Goal: Find specific page/section: Find specific page/section

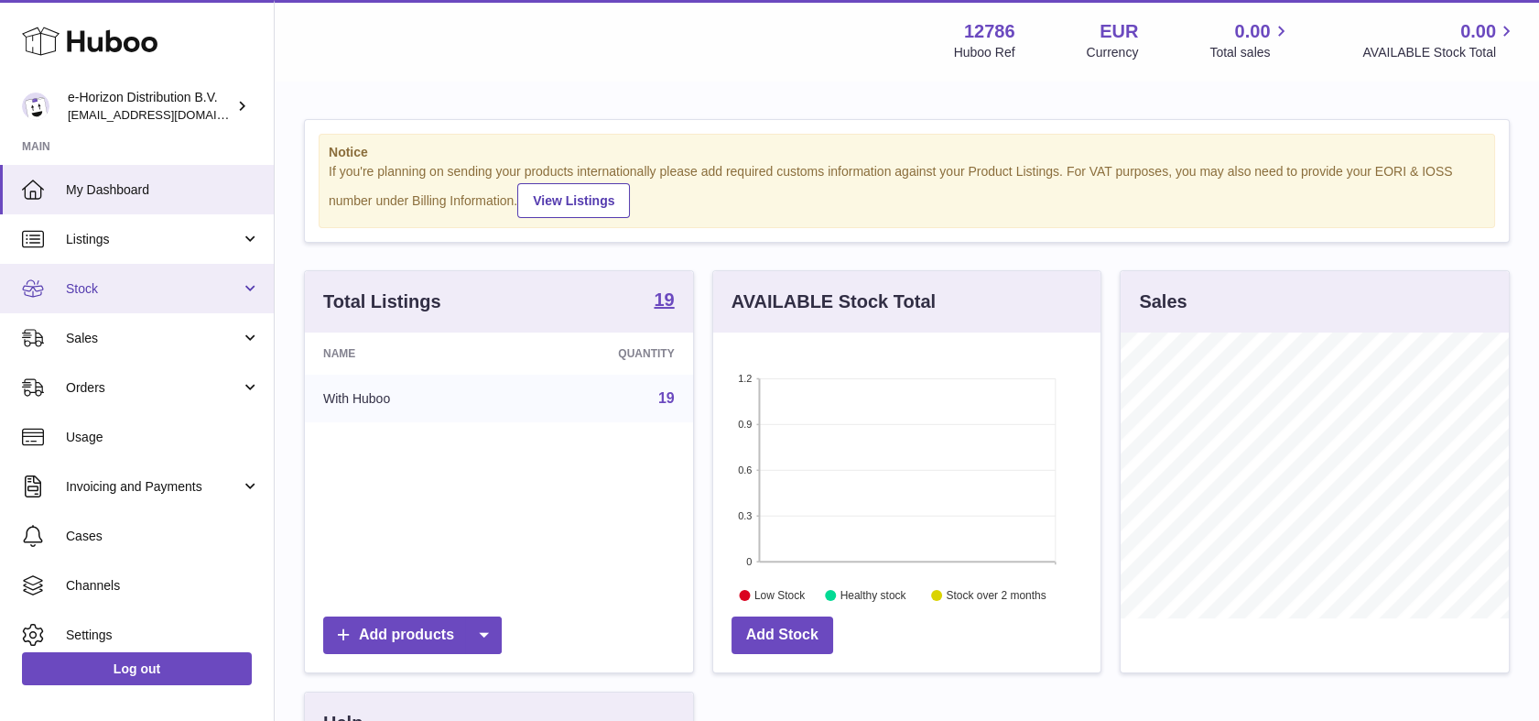
scroll to position [286, 388]
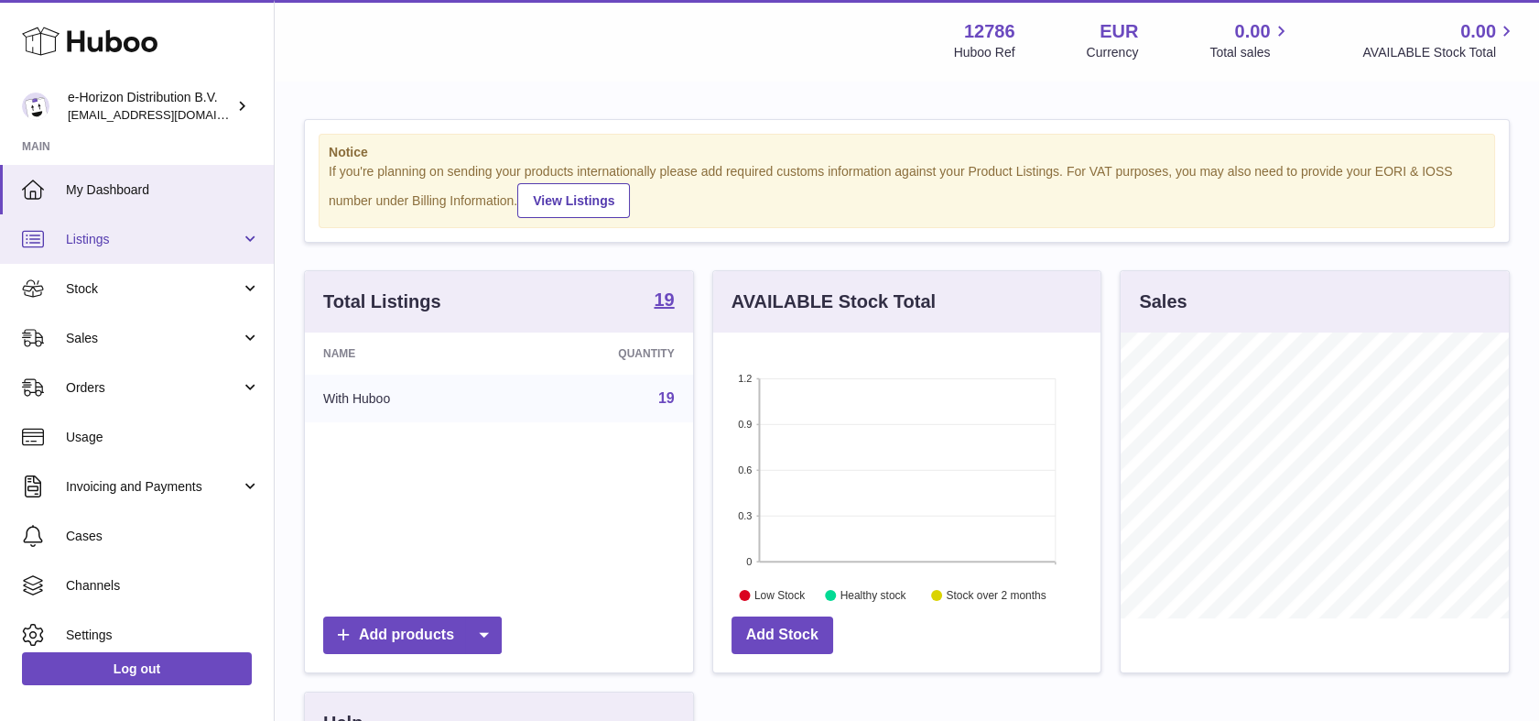
click at [151, 252] on link "Listings" at bounding box center [137, 238] width 274 height 49
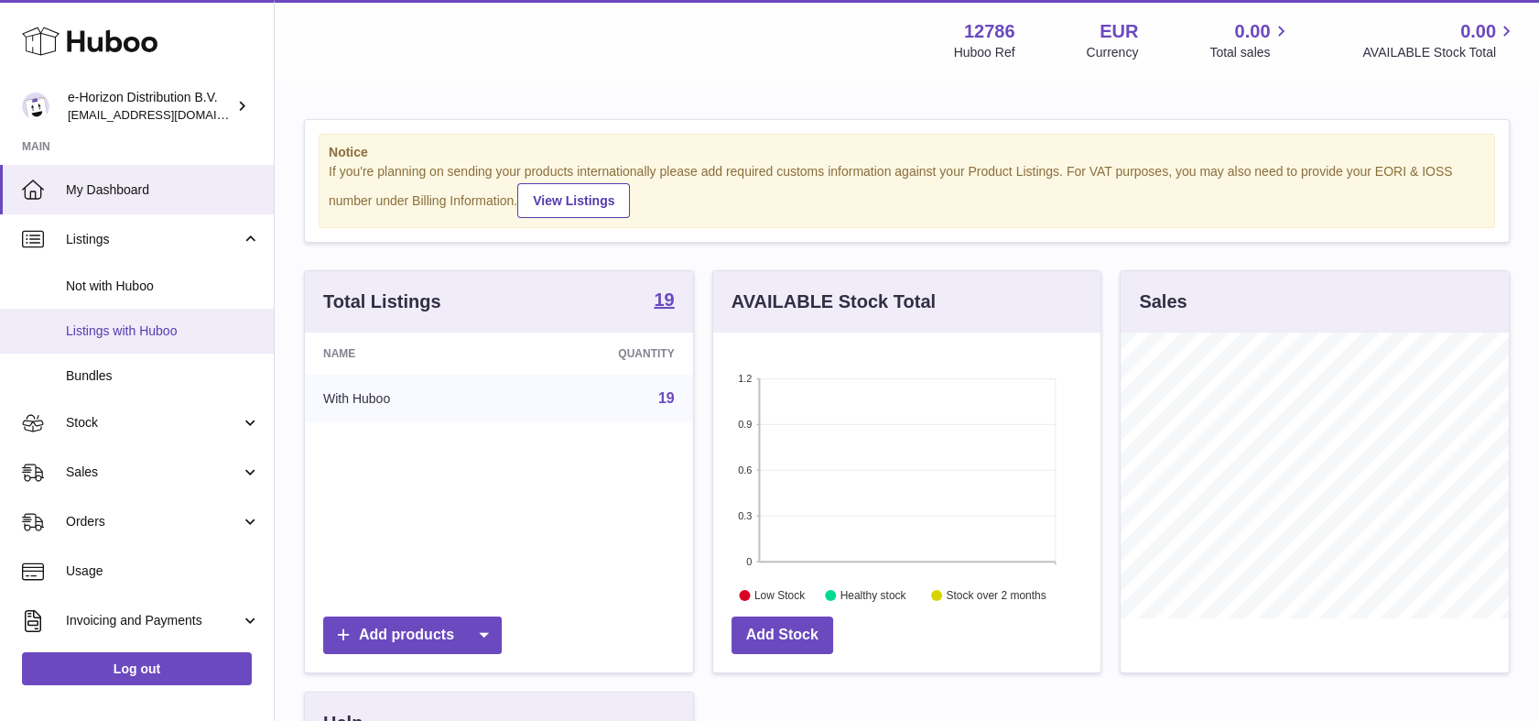
click at [165, 341] on link "Listings with Huboo" at bounding box center [137, 331] width 274 height 45
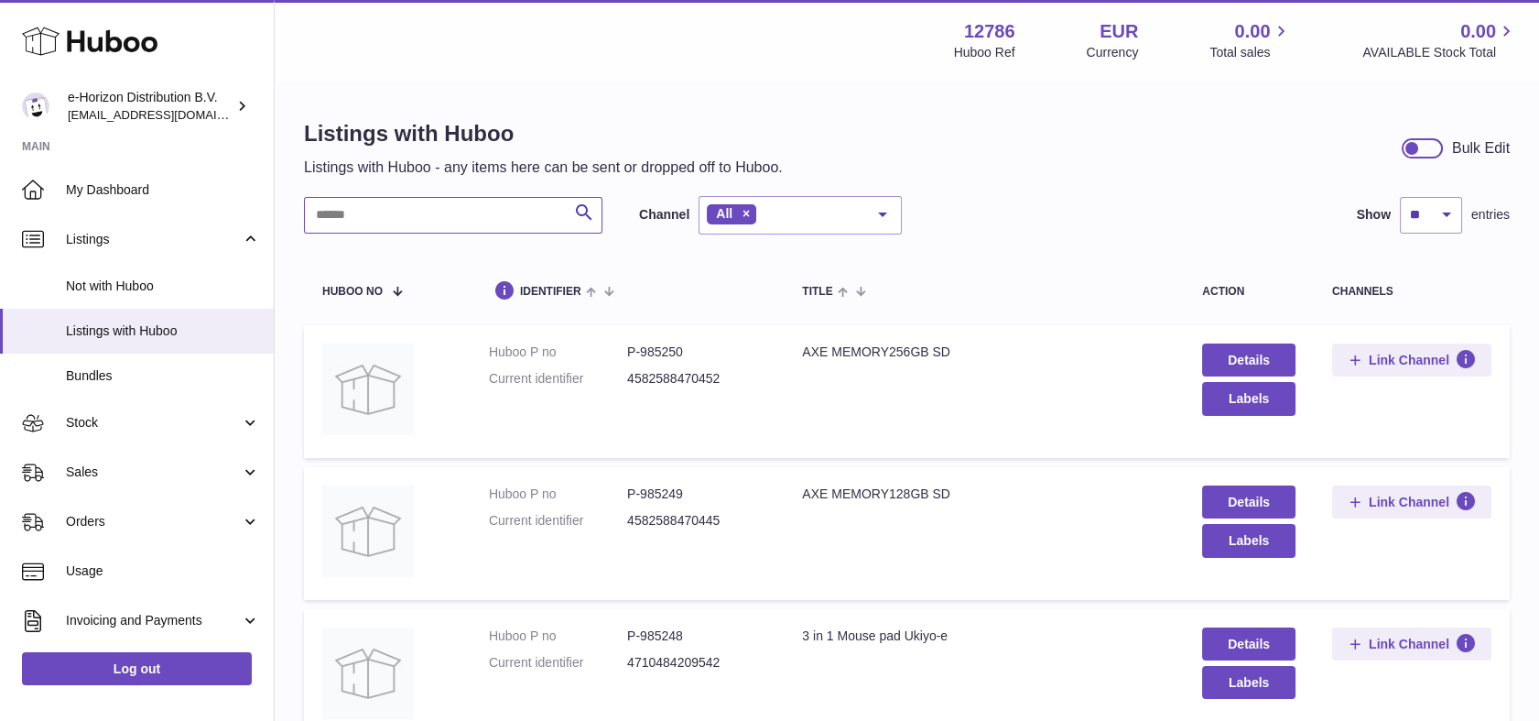
click at [469, 204] on input "text" at bounding box center [453, 215] width 298 height 37
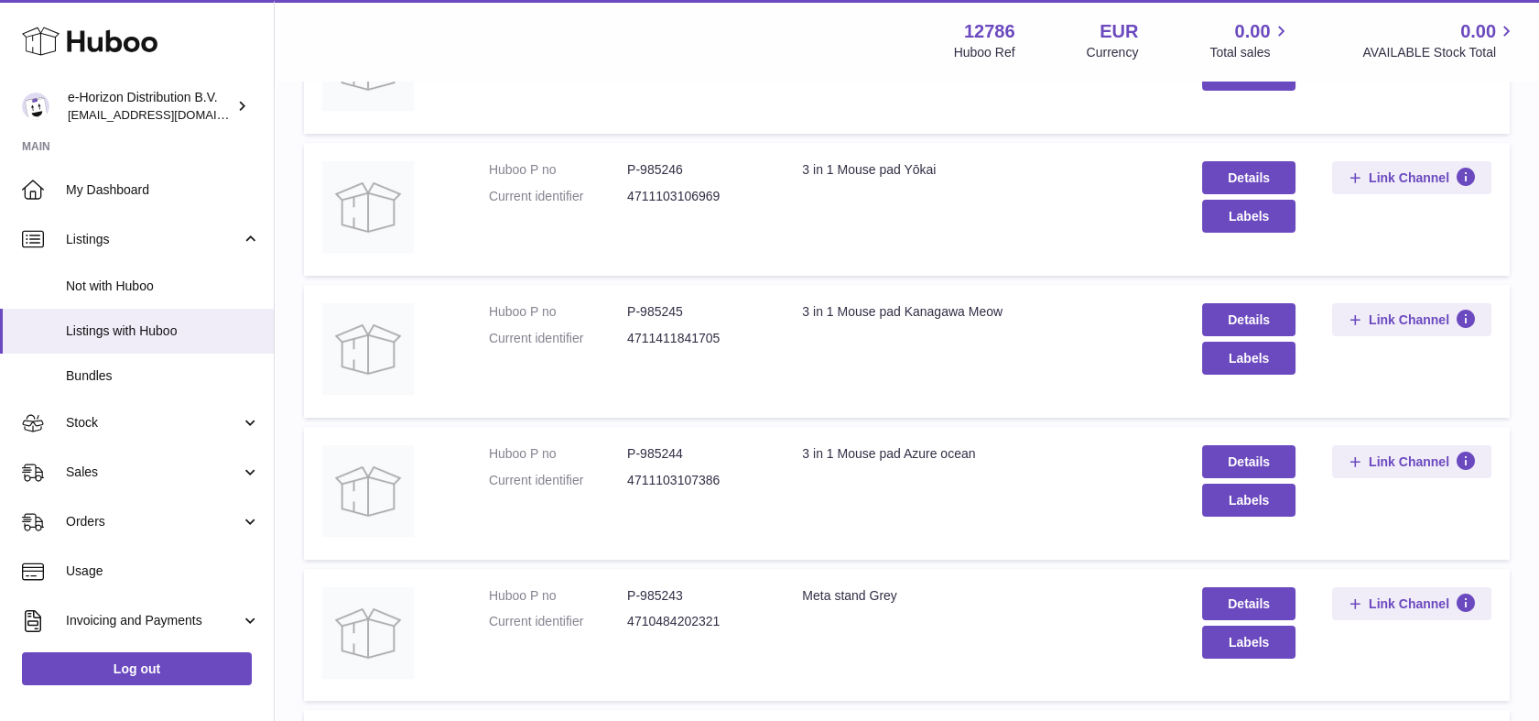
scroll to position [746, 0]
